Goal: Navigation & Orientation: Find specific page/section

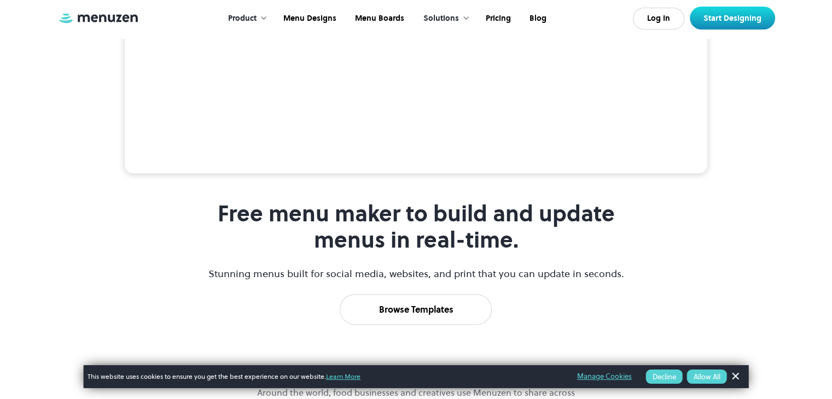
scroll to position [109, 0]
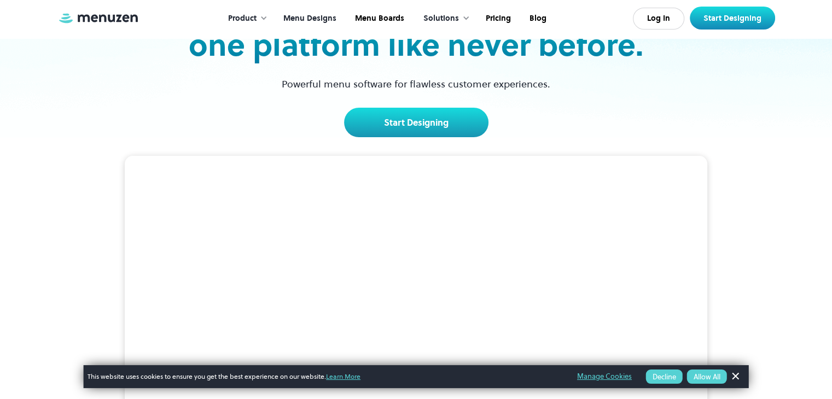
click at [312, 20] on link "Menu Designs" at bounding box center [309, 19] width 72 height 34
click at [451, 22] on div "Solutions" at bounding box center [441, 19] width 36 height 12
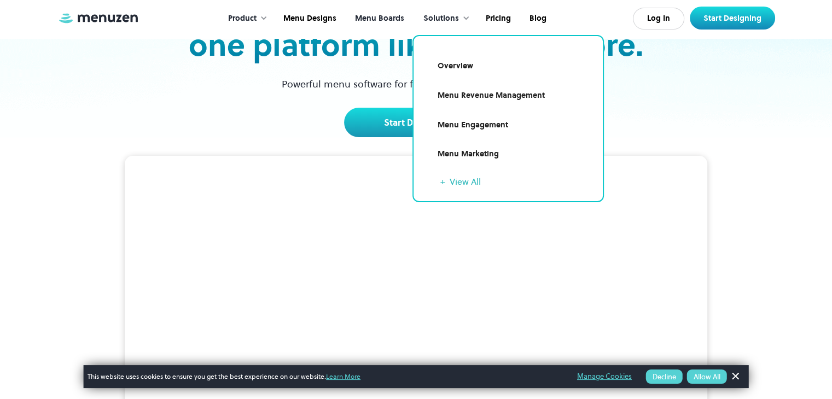
click at [367, 20] on link "Menu Boards" at bounding box center [379, 19] width 68 height 34
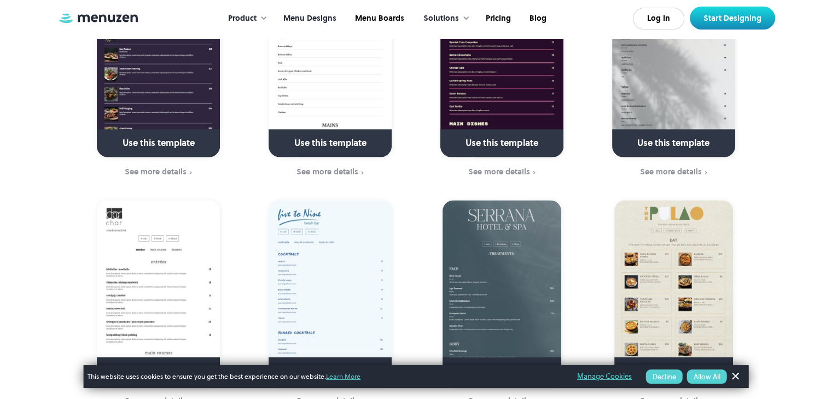
scroll to position [1914, 0]
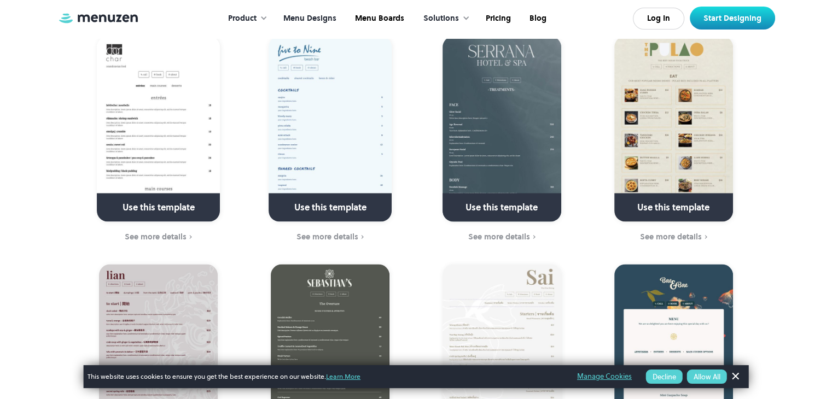
click at [637, 129] on img at bounding box center [673, 128] width 119 height 185
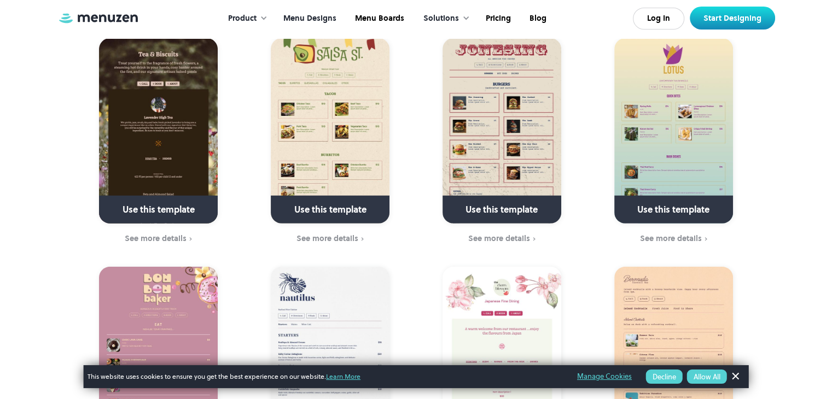
scroll to position [3227, 0]
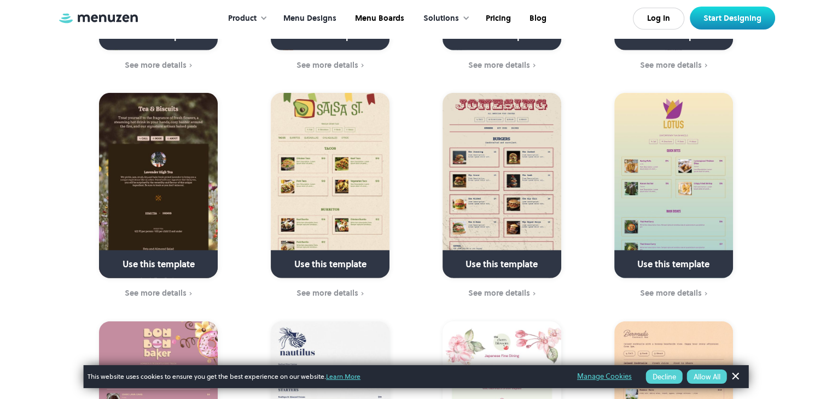
click at [329, 159] on img at bounding box center [330, 185] width 119 height 185
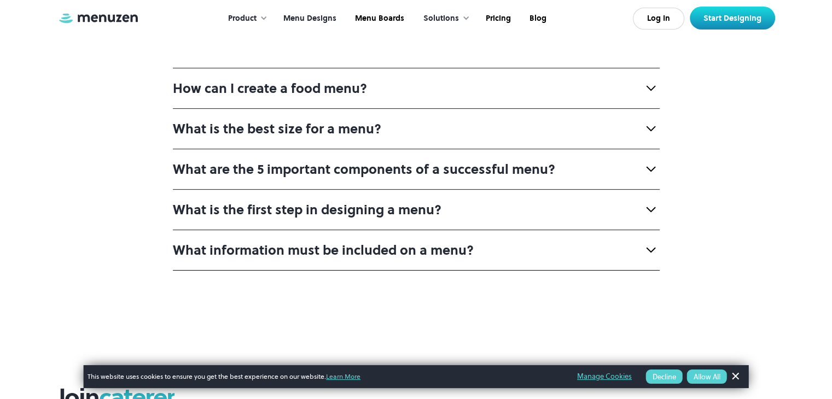
scroll to position [4867, 0]
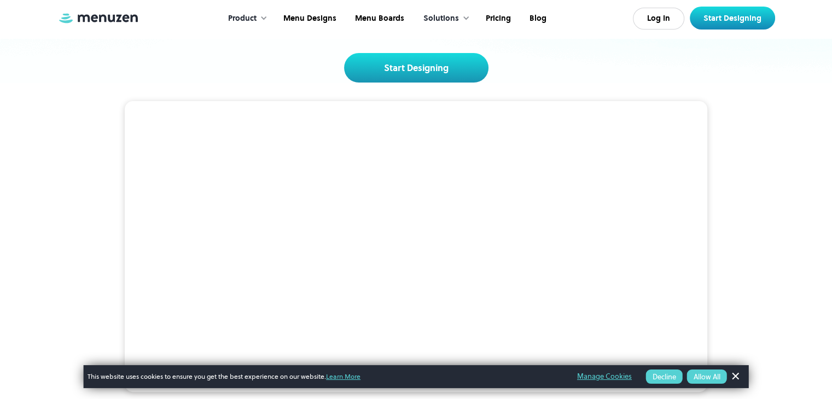
scroll to position [219, 0]
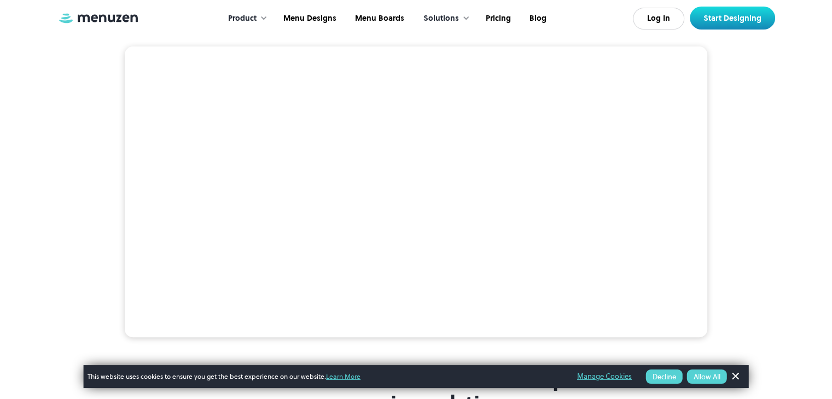
click at [370, 142] on video at bounding box center [416, 191] width 582 height 291
click at [132, 120] on video at bounding box center [416, 191] width 582 height 291
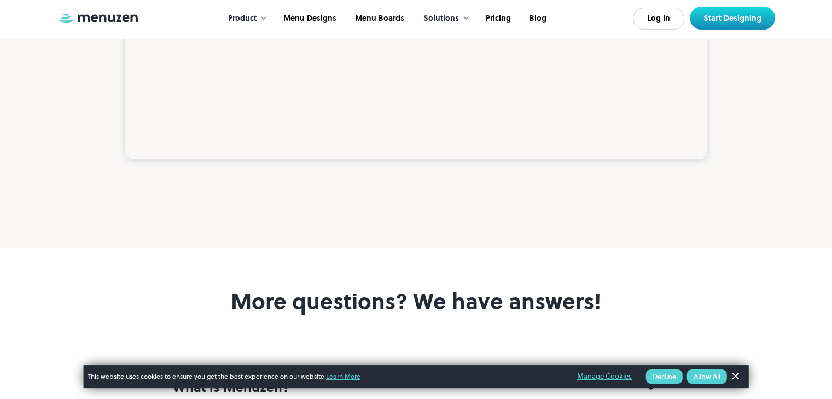
scroll to position [3883, 0]
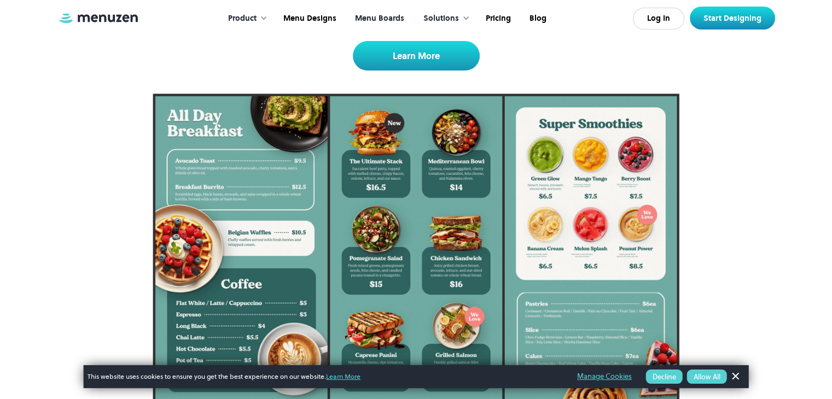
scroll to position [164, 0]
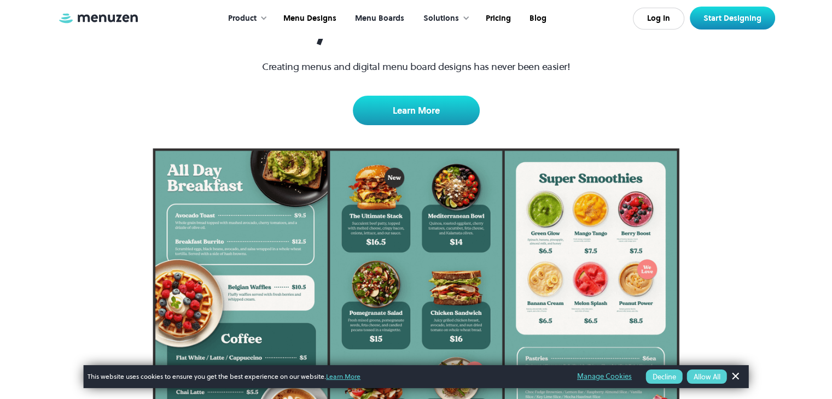
click at [370, 204] on img at bounding box center [416, 304] width 527 height 313
click at [404, 113] on link "Learn More" at bounding box center [416, 111] width 127 height 30
